Goal: Information Seeking & Learning: Understand process/instructions

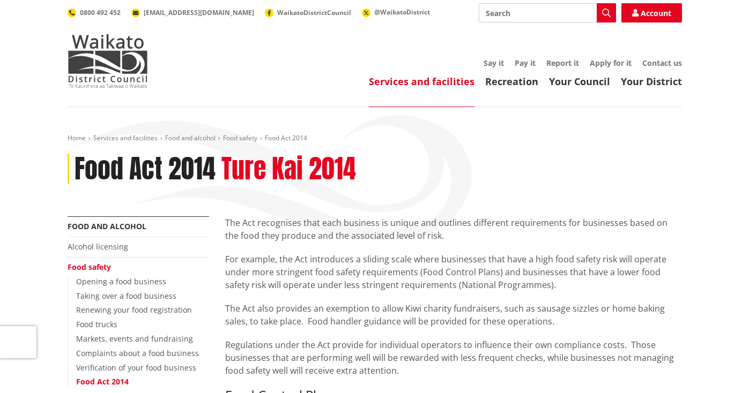
click at [469, 159] on div "Food Act 2014 Ture Kai 2014" at bounding box center [375, 169] width 614 height 31
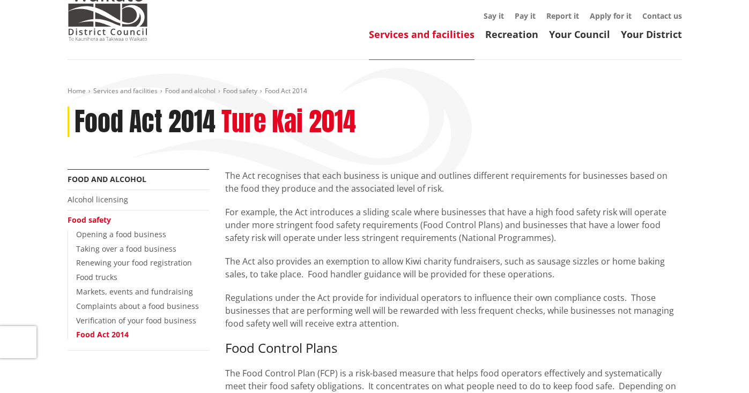
scroll to position [20, 0]
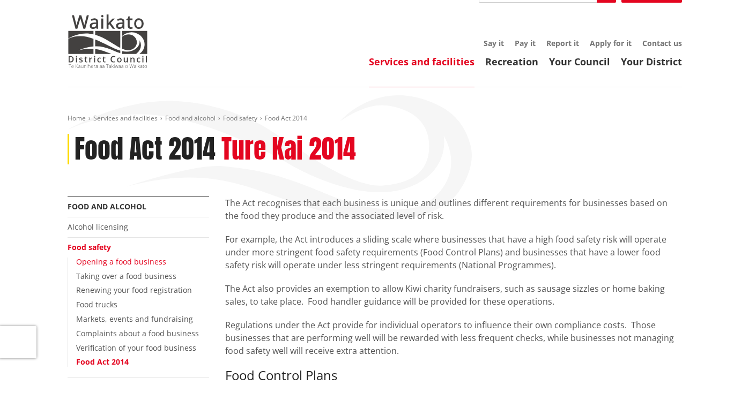
click at [117, 258] on link "Opening a food business" at bounding box center [121, 262] width 90 height 10
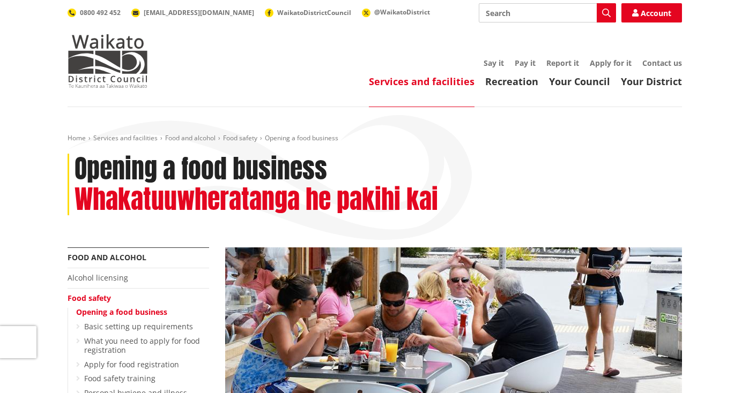
click at [434, 203] on h2 "Whakatuuwheratanga he pakihi kai" at bounding box center [255, 199] width 363 height 31
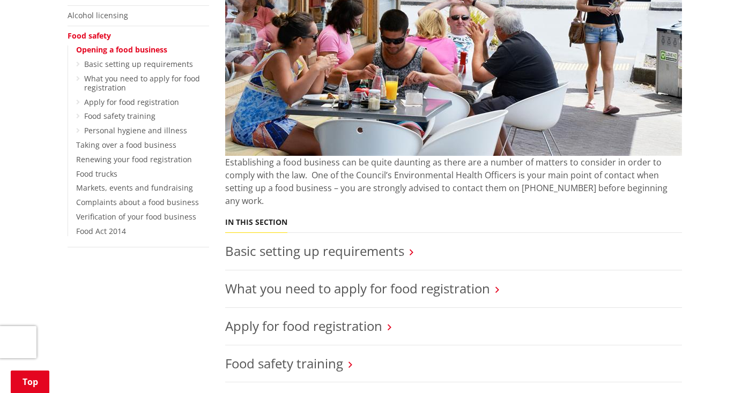
scroll to position [257, 0]
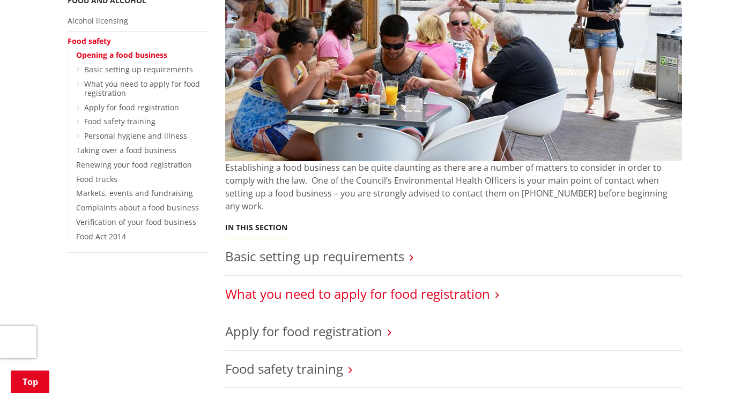
click at [383, 285] on link "What you need to apply for food registration" at bounding box center [357, 294] width 265 height 18
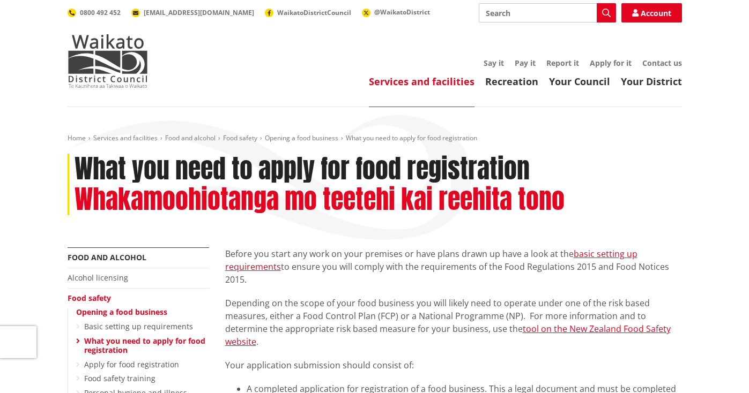
click at [615, 202] on div "What you need to apply for food registration Whakamoohiotanga mo teetehi kai re…" at bounding box center [375, 185] width 614 height 62
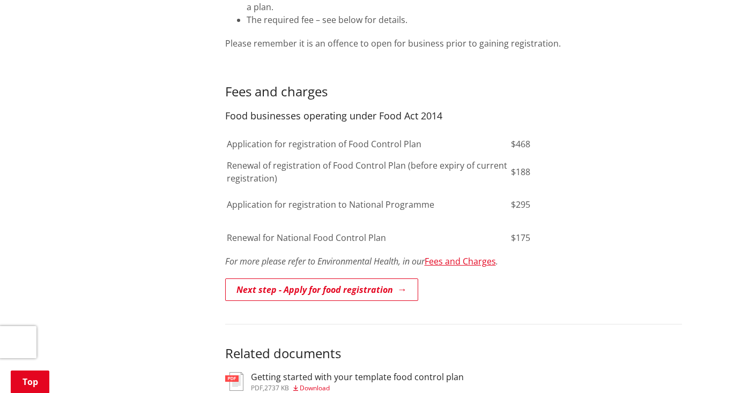
scroll to position [666, 0]
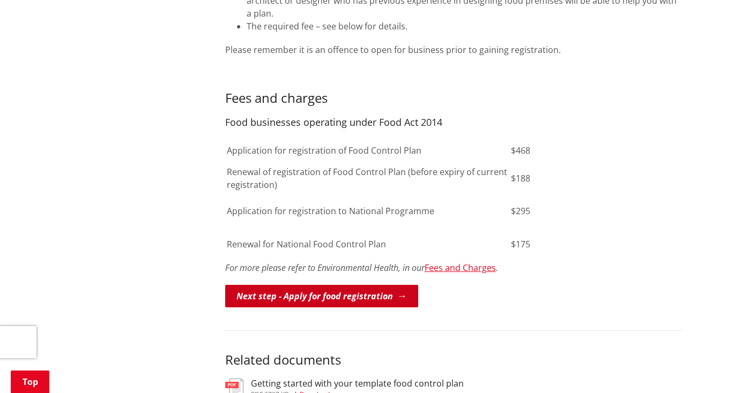
click at [375, 285] on link "Next step - Apply for food registration" at bounding box center [321, 296] width 193 height 23
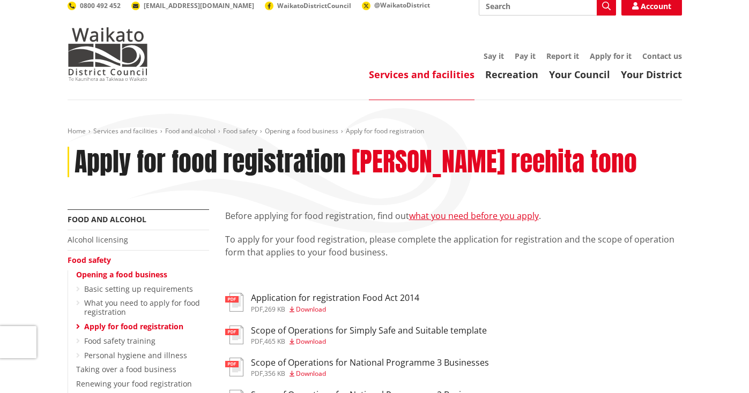
scroll to position [6, 0]
click at [119, 337] on link "Food safety training" at bounding box center [119, 342] width 71 height 10
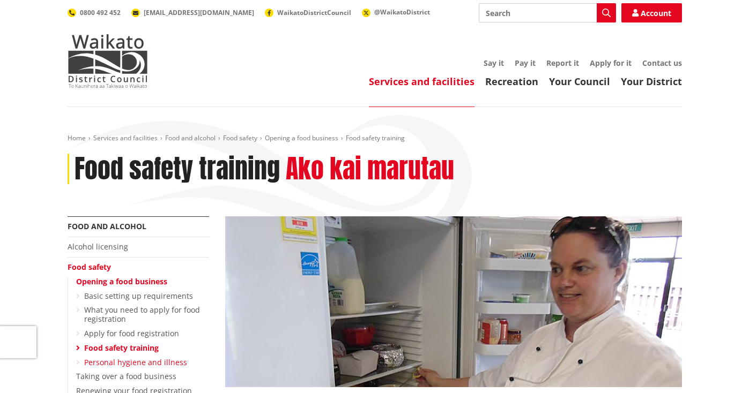
click at [130, 359] on link "Personal hygiene and illness" at bounding box center [135, 362] width 103 height 10
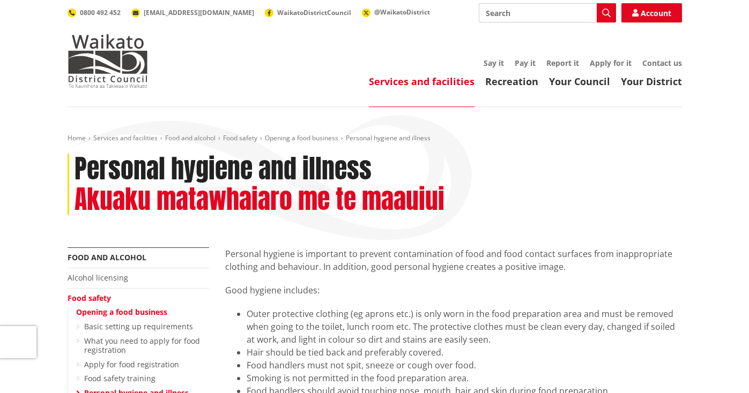
click at [566, 152] on div "Home Services and facilities Food and alcohol Food safety Opening a food busine…" at bounding box center [374, 191] width 630 height 114
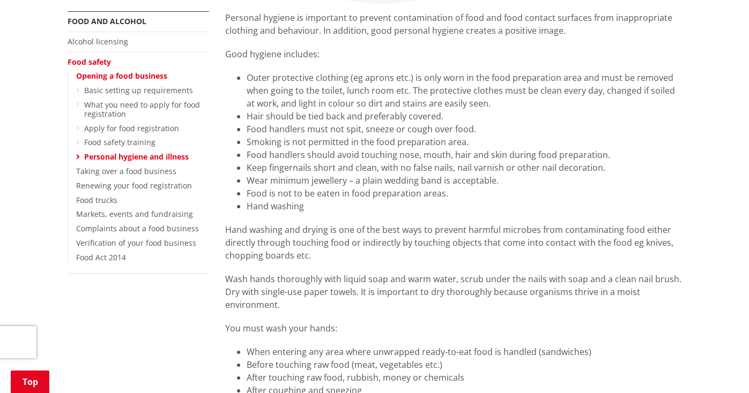
scroll to position [230, 0]
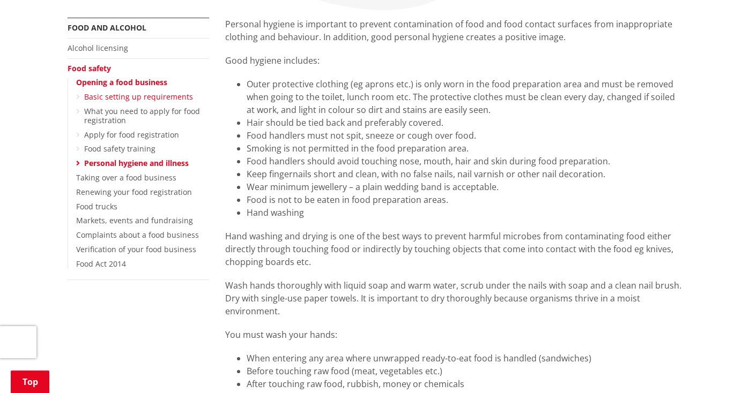
click at [133, 93] on link "Basic setting up requirements" at bounding box center [138, 97] width 109 height 10
